Goal: Information Seeking & Learning: Stay updated

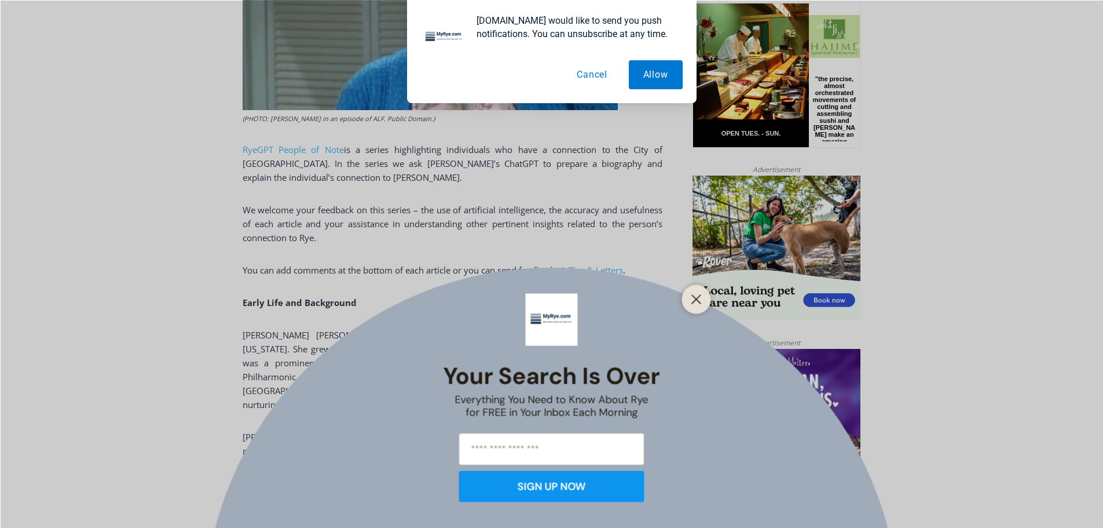
scroll to position [614, 0]
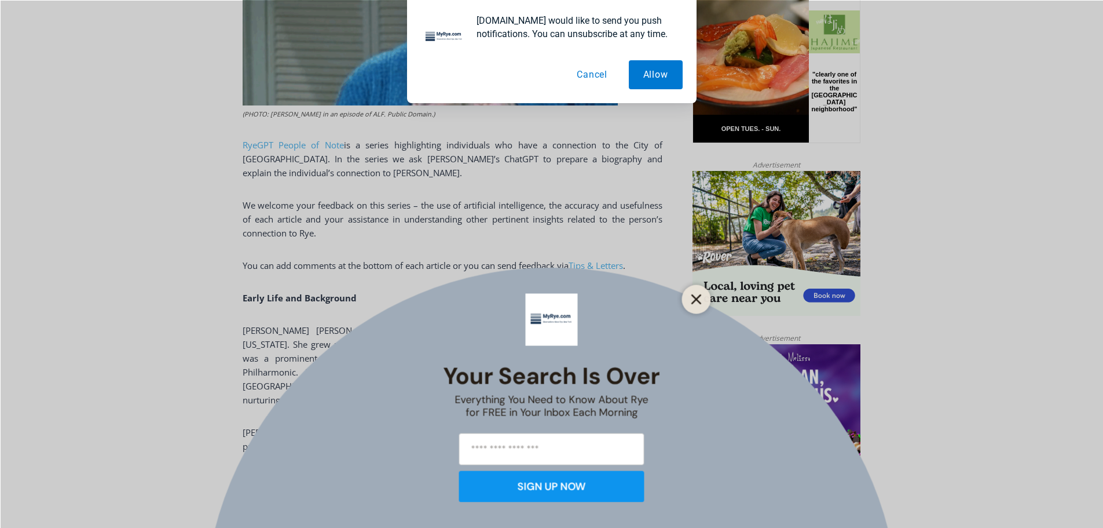
click at [693, 299] on icon "Close" at bounding box center [696, 299] width 10 height 10
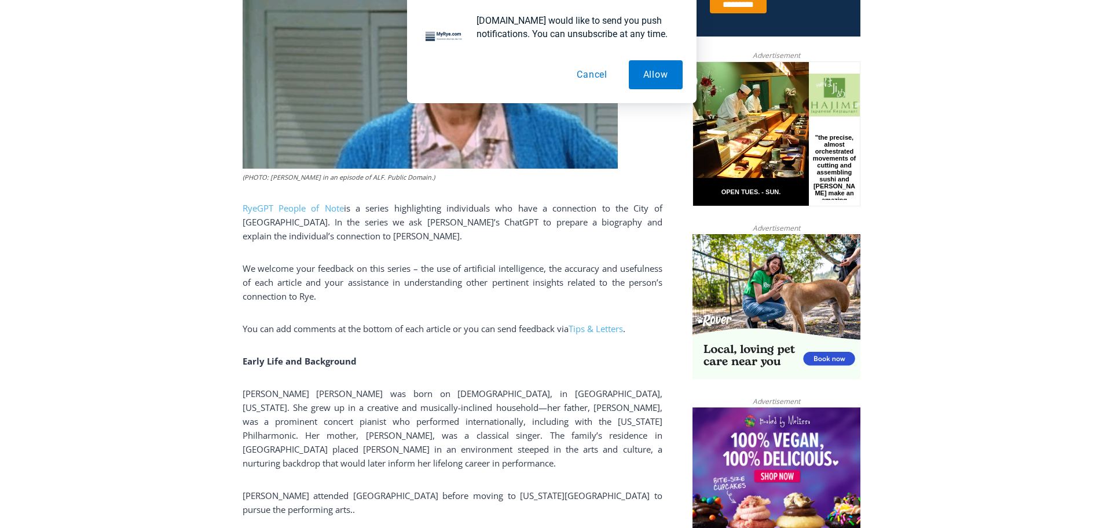
scroll to position [498, 0]
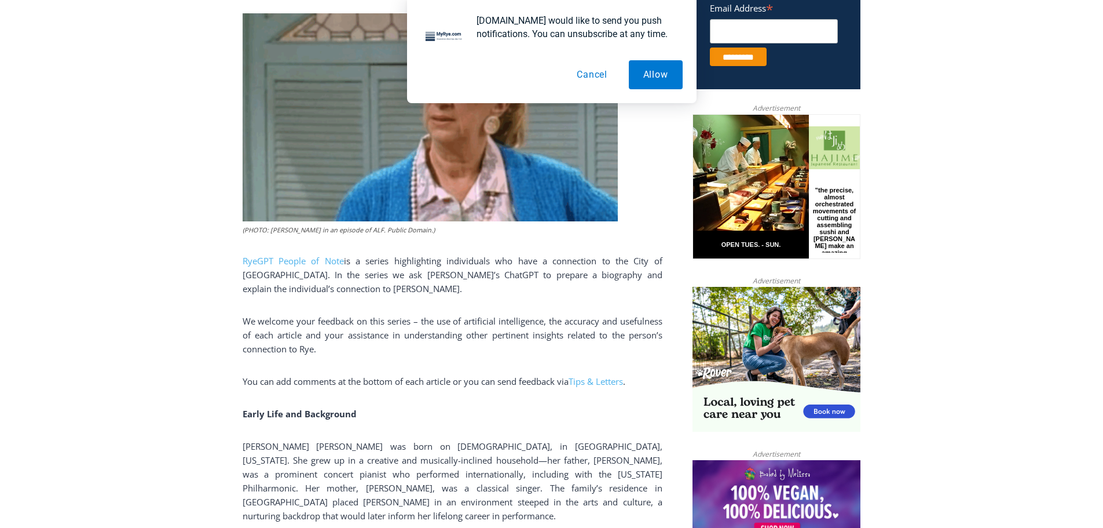
click at [592, 72] on button "Cancel" at bounding box center [592, 74] width 60 height 29
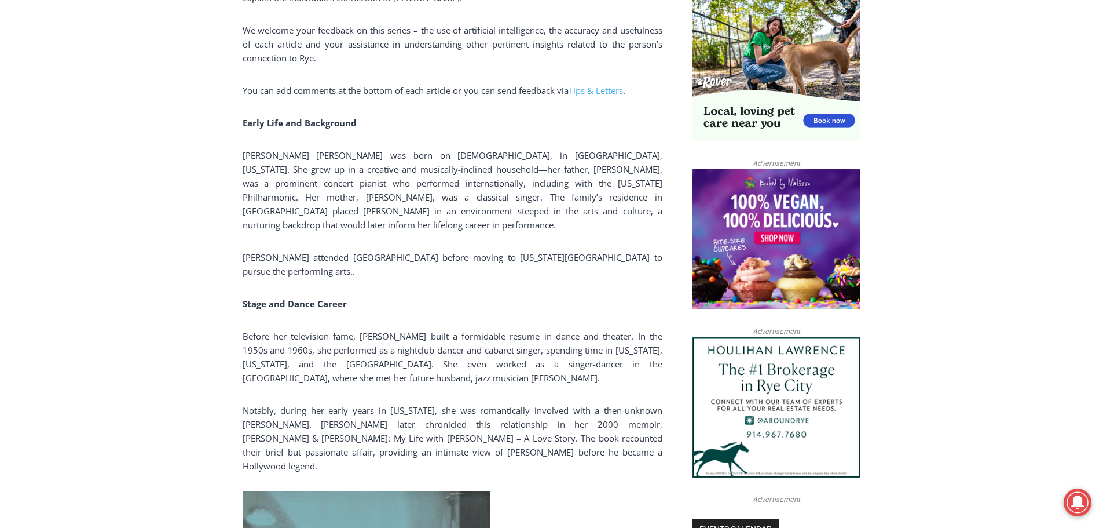
scroll to position [788, 0]
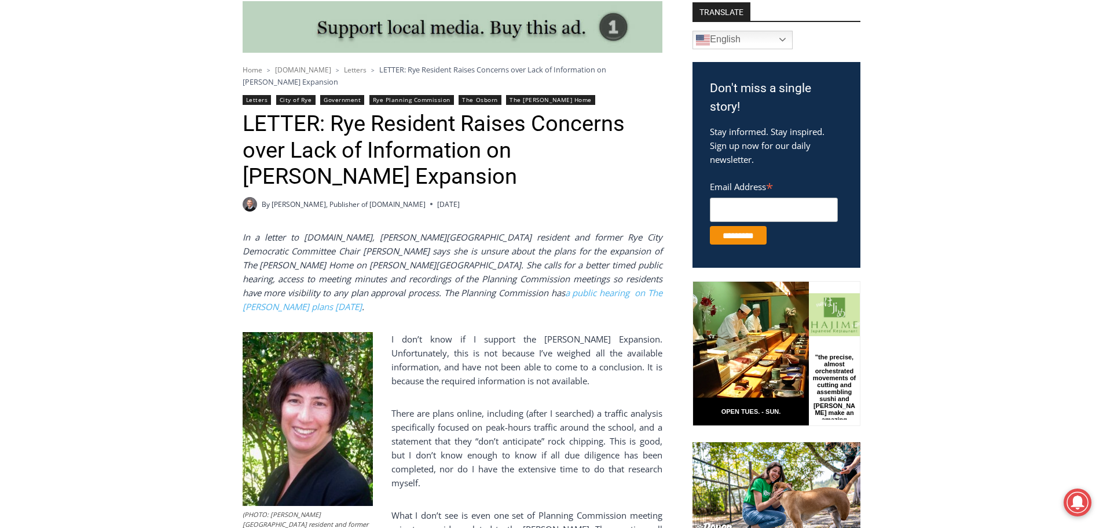
scroll to position [347, 0]
